Goal: Register for event/course

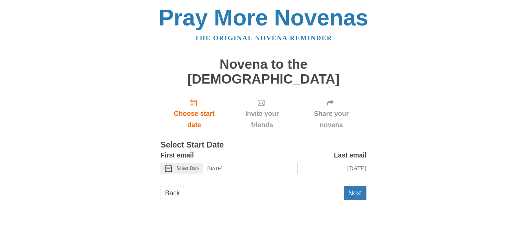
click at [167, 165] on icon at bounding box center [168, 168] width 7 height 7
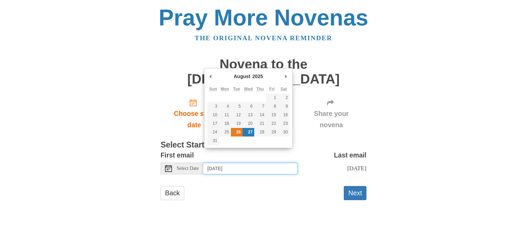
type input "Tuesday, August 26th"
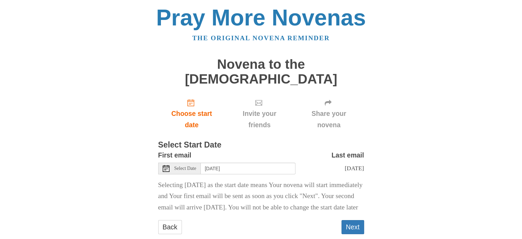
scroll to position [18, 0]
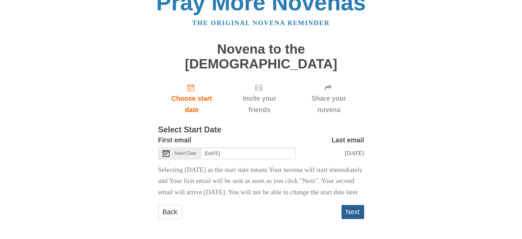
click at [351, 214] on button "Next" at bounding box center [353, 212] width 23 height 14
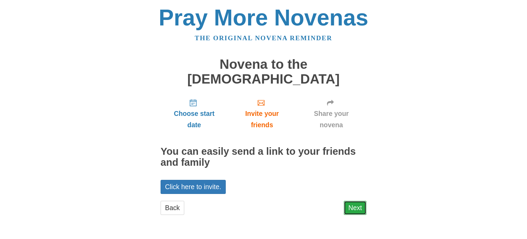
click at [357, 200] on link "Next" at bounding box center [355, 207] width 23 height 14
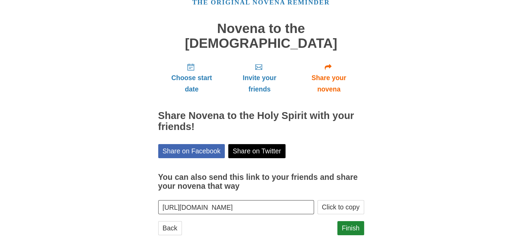
scroll to position [37, 0]
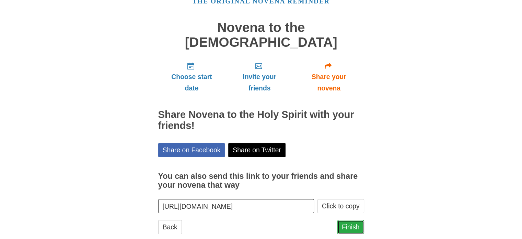
click at [358, 220] on link "Finish" at bounding box center [350, 227] width 27 height 14
